Goal: Task Accomplishment & Management: Manage account settings

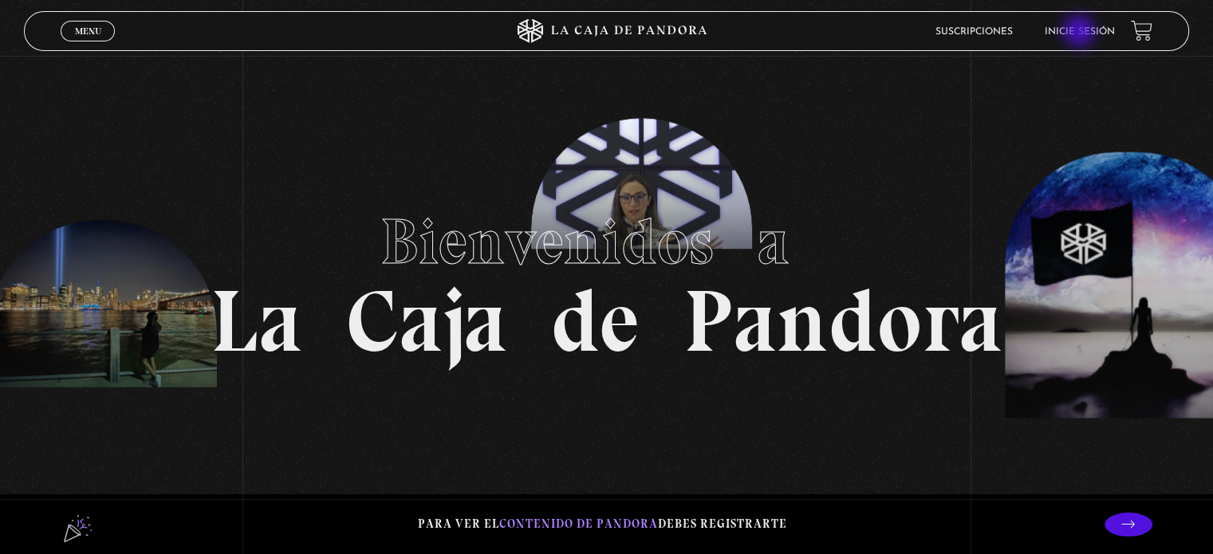
click at [1085, 37] on li "Inicie sesión" at bounding box center [1080, 31] width 70 height 25
click at [1081, 31] on link "Inicie sesión" at bounding box center [1080, 32] width 70 height 10
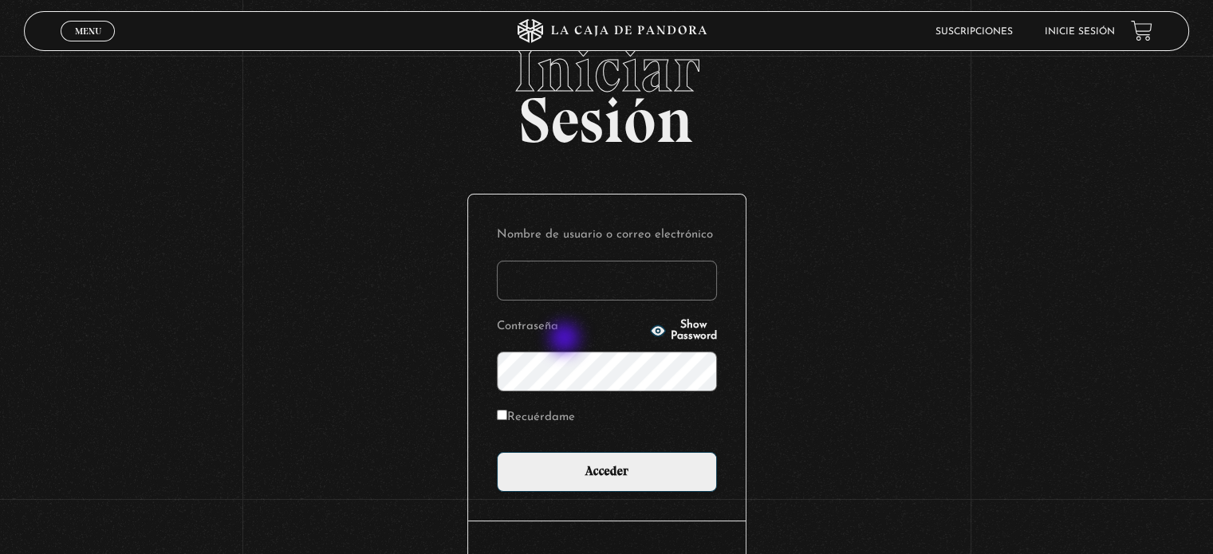
scroll to position [80, 0]
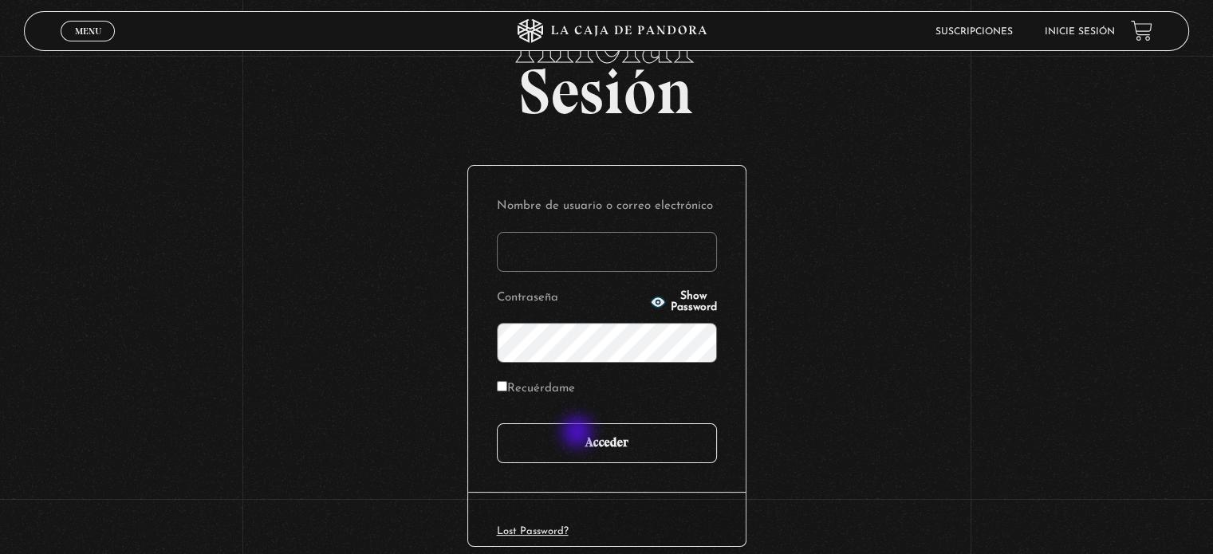
type input "tere_kiara@hotmail.com"
click at [579, 434] on input "Acceder" at bounding box center [607, 443] width 220 height 40
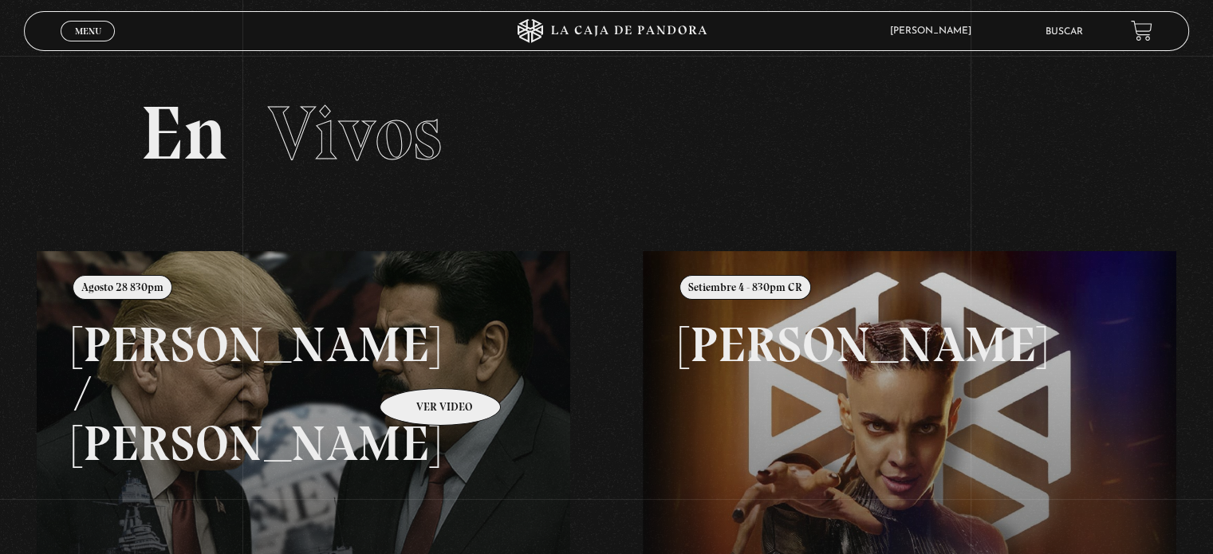
click at [419, 364] on link at bounding box center [643, 528] width 1213 height 554
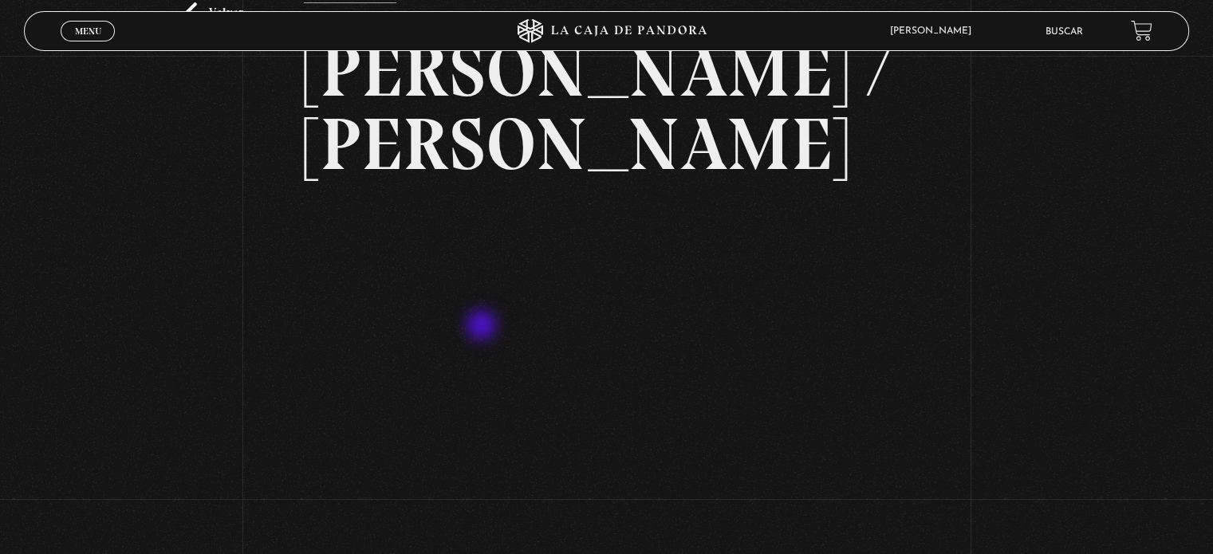
scroll to position [159, 0]
